Goal: Task Accomplishment & Management: Use online tool/utility

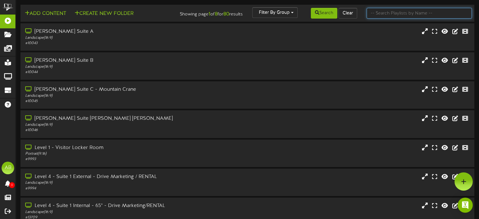
click at [426, 10] on input "text" at bounding box center [419, 13] width 105 height 11
type input "45"
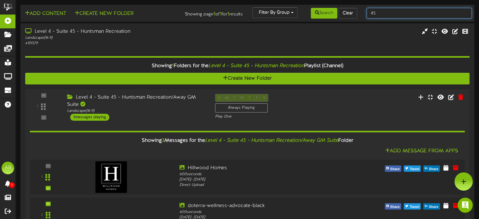
click at [382, 12] on input "45" at bounding box center [419, 13] width 105 height 11
type input "4"
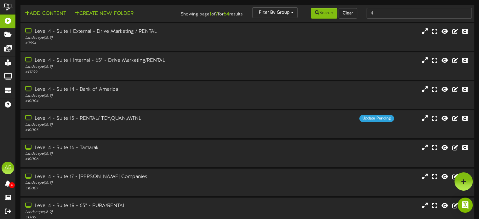
scroll to position [124, 0]
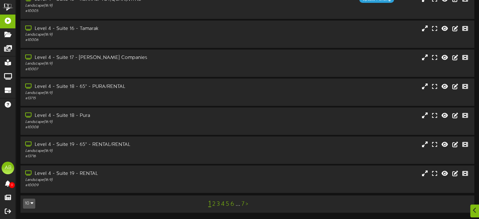
click at [213, 205] on link "2" at bounding box center [213, 204] width 3 height 7
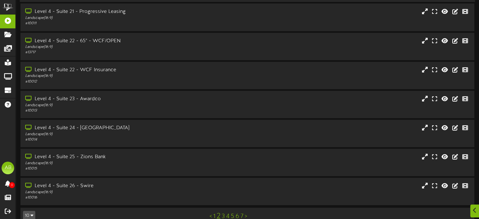
scroll to position [124, 0]
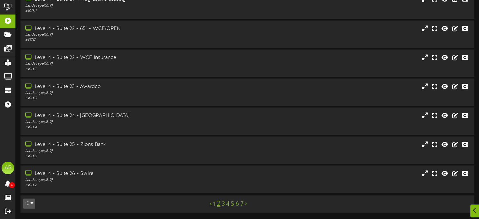
click at [223, 203] on link "3" at bounding box center [223, 204] width 3 height 7
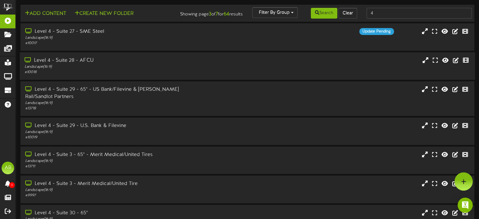
scroll to position [124, 0]
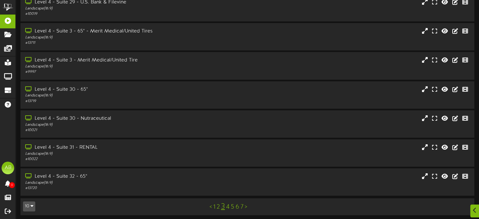
click at [228, 204] on link "4" at bounding box center [227, 207] width 3 height 7
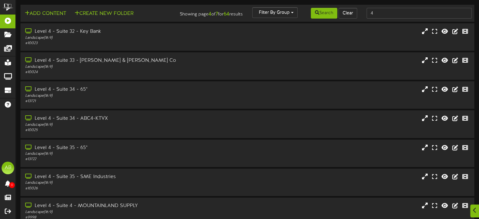
scroll to position [124, 0]
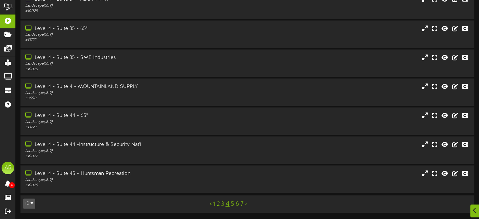
click at [233, 204] on link "5" at bounding box center [232, 204] width 3 height 7
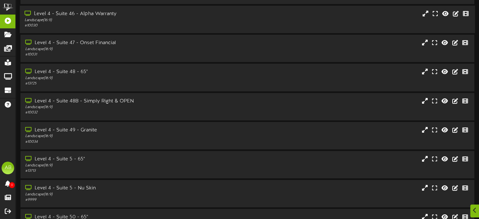
scroll to position [122, 0]
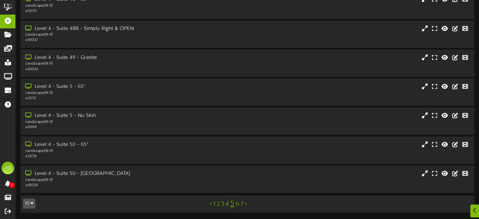
click at [236, 202] on link "6" at bounding box center [238, 204] width 4 height 7
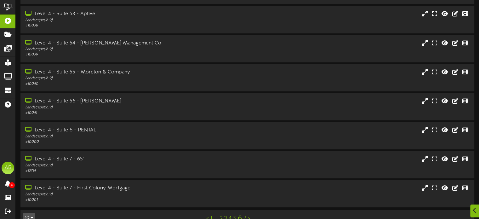
scroll to position [124, 0]
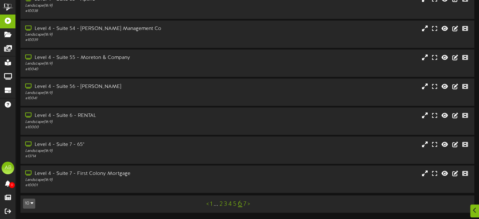
click at [246, 204] on link "7" at bounding box center [245, 204] width 3 height 7
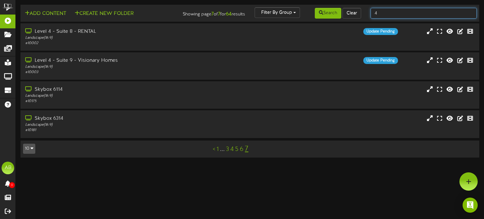
click at [386, 15] on input "4" at bounding box center [424, 13] width 106 height 11
type input "2"
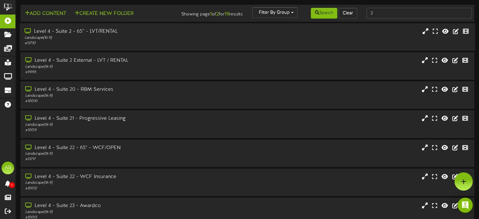
click at [114, 51] on div "Level 4 - Suite 2 - 65" - LVT/RENTAL Landscape ( 16:9 ) # 13710" at bounding box center [247, 36] width 455 height 27
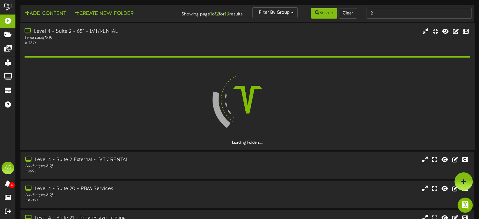
click at [110, 46] on div "# 13710" at bounding box center [115, 43] width 180 height 5
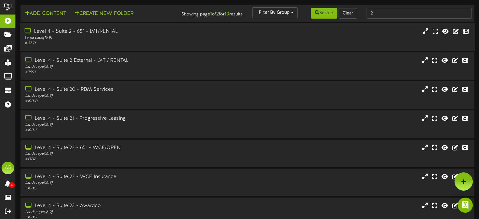
click at [100, 35] on div "Level 4 - Suite 2 - 65" - LVT/RENTAL" at bounding box center [115, 31] width 180 height 7
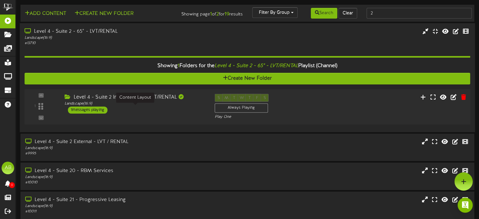
click at [141, 114] on div "Level 4 - Suite 2 Internal - 65" - LVT/RENTAL Landscape ( 16:9 ) 1 messages pla…" at bounding box center [135, 104] width 150 height 20
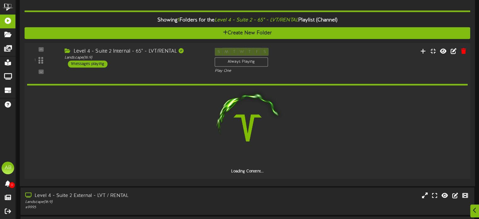
scroll to position [46, 0]
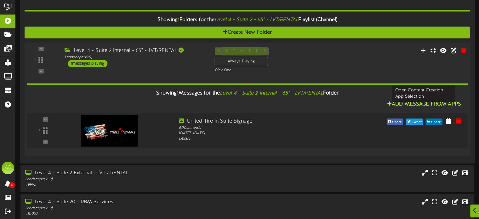
click at [410, 107] on button "Add Message From Apps" at bounding box center [424, 104] width 78 height 8
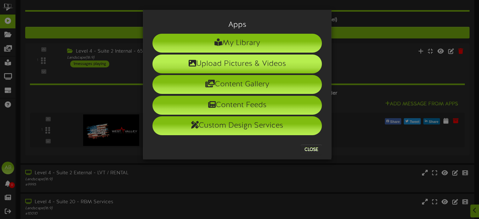
click at [245, 66] on li "Upload Pictures & Videos" at bounding box center [237, 64] width 170 height 19
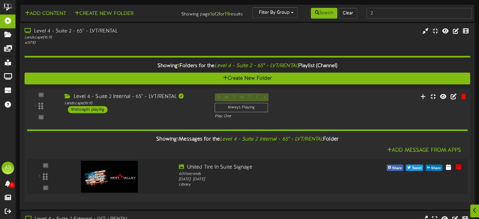
scroll to position [54, 0]
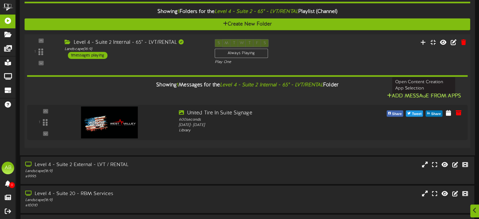
click at [437, 98] on button "Add Message From Apps" at bounding box center [424, 96] width 78 height 8
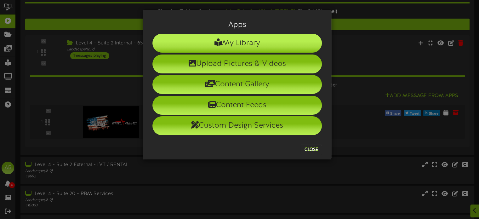
click at [264, 41] on li "My Library" at bounding box center [237, 43] width 170 height 19
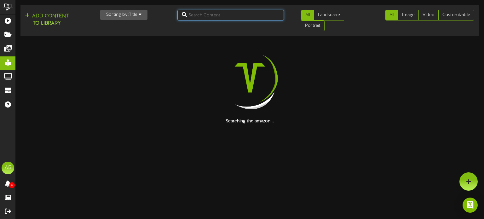
click at [205, 10] on input "text" at bounding box center [230, 15] width 106 height 11
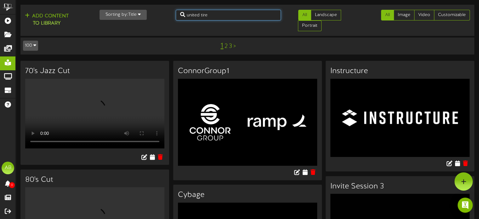
type input "united tire"
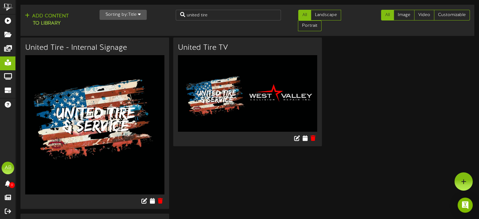
click at [217, 84] on img at bounding box center [247, 93] width 139 height 77
